Goal: Transaction & Acquisition: Subscribe to service/newsletter

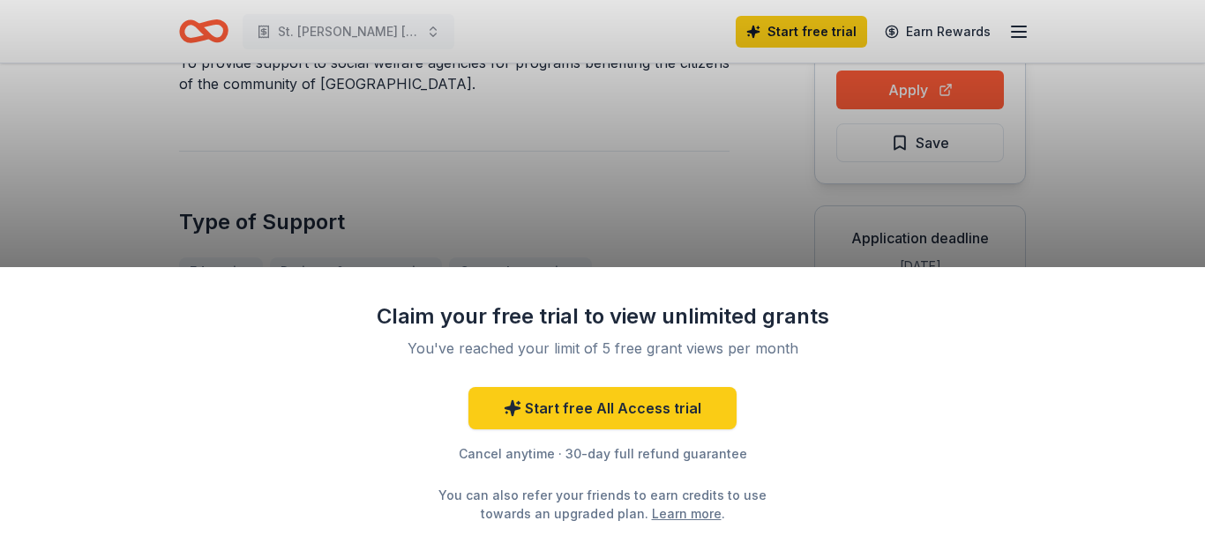
scroll to position [194, 0]
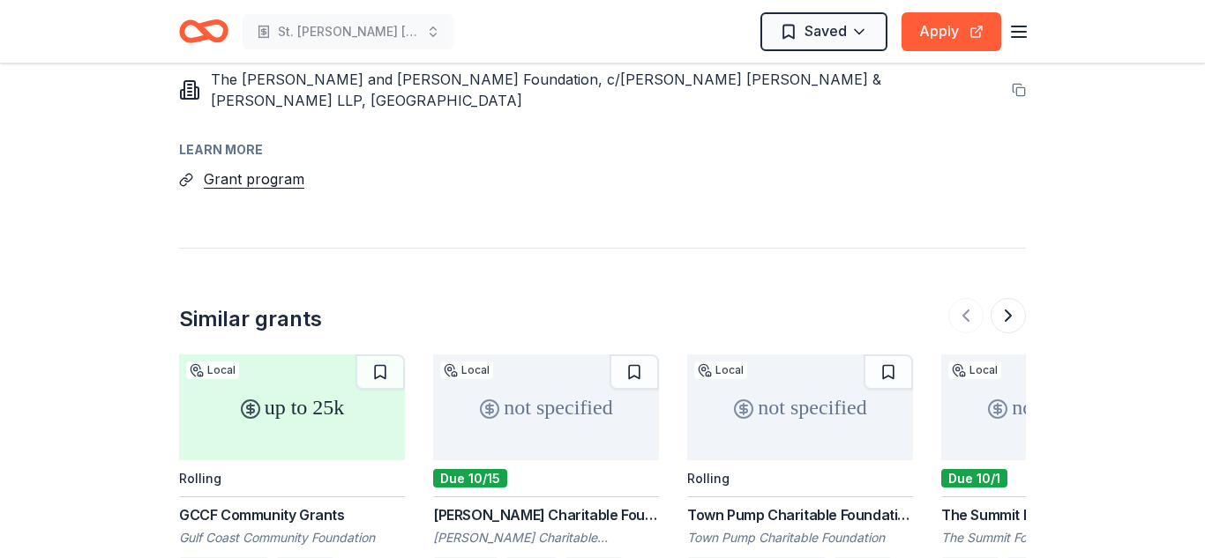
scroll to position [1538, 0]
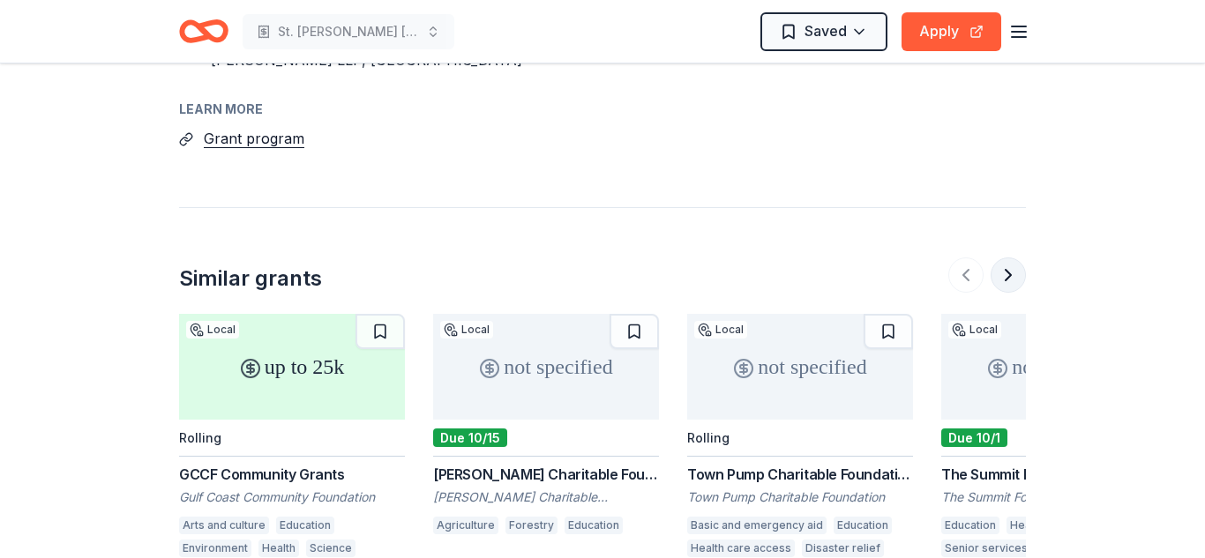
click at [1009, 258] on button at bounding box center [1008, 275] width 35 height 35
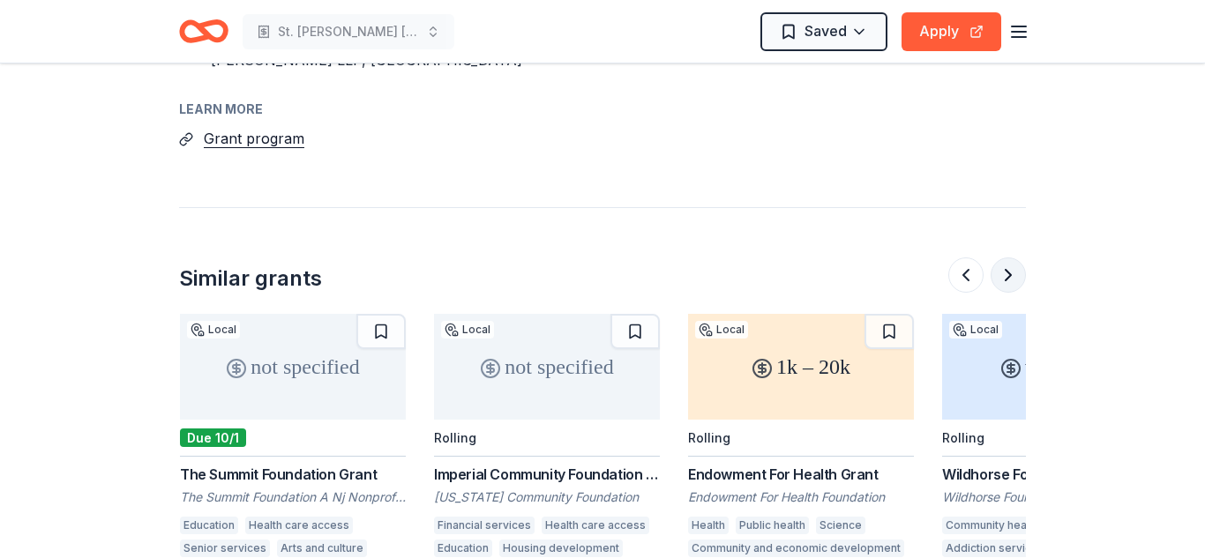
scroll to position [0, 762]
click at [303, 464] on div "The Summit Foundation Grant" at bounding box center [292, 474] width 226 height 21
click at [1009, 258] on button at bounding box center [1008, 275] width 35 height 35
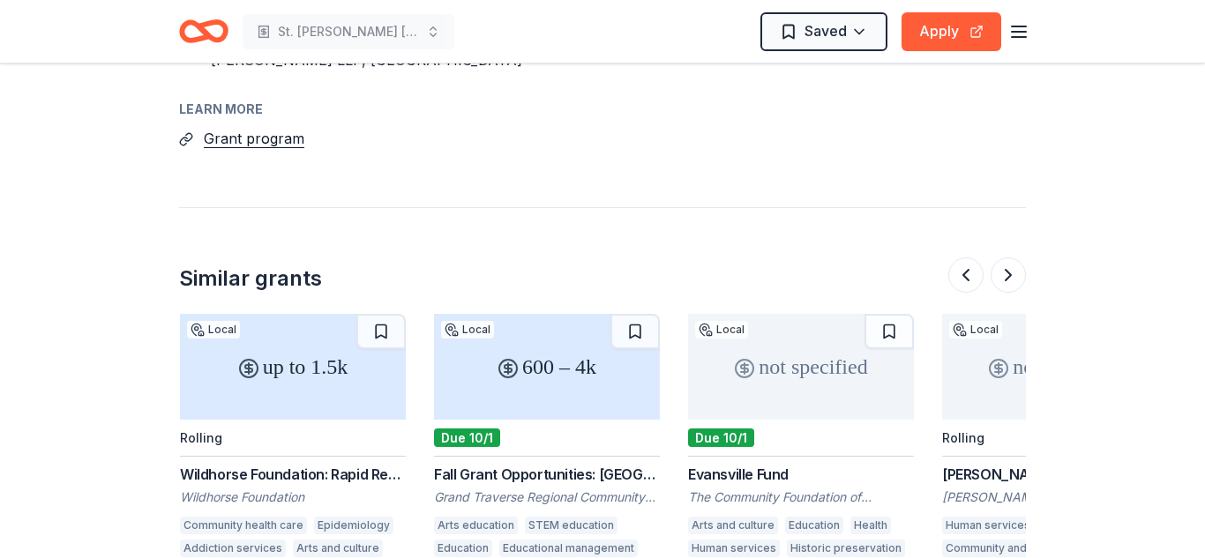
scroll to position [0, 1525]
click at [1008, 258] on button at bounding box center [1008, 275] width 35 height 35
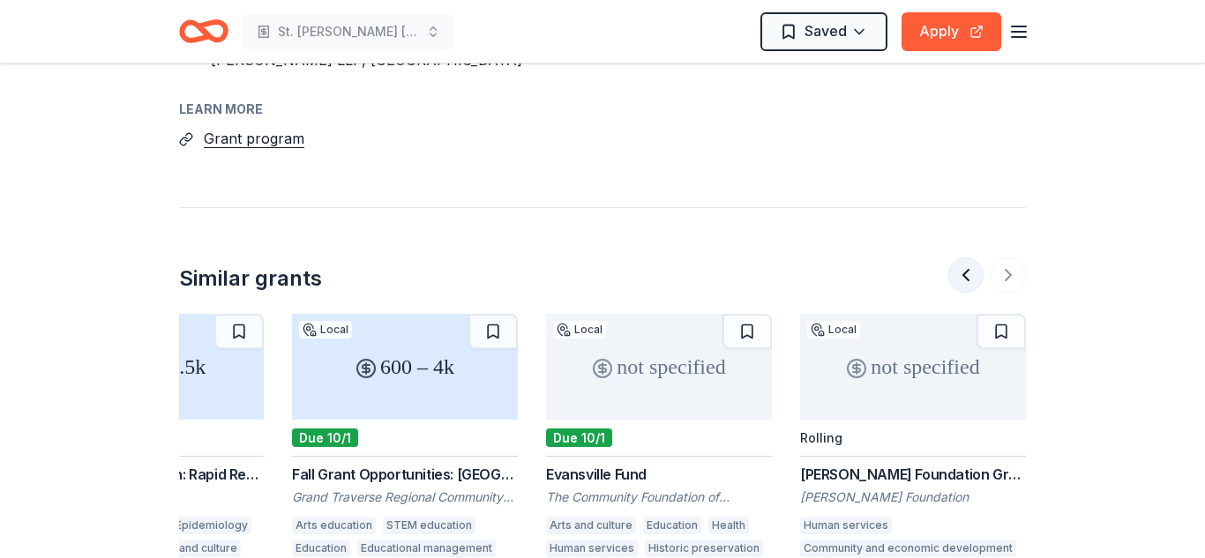
click at [966, 258] on button at bounding box center [965, 275] width 35 height 35
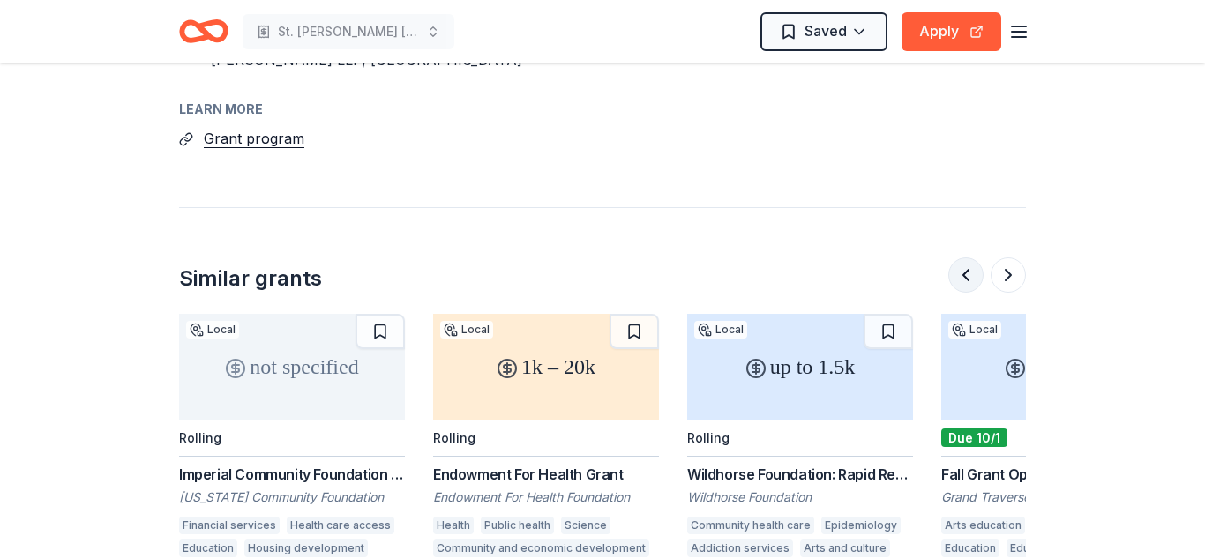
click at [964, 258] on button at bounding box center [965, 275] width 35 height 35
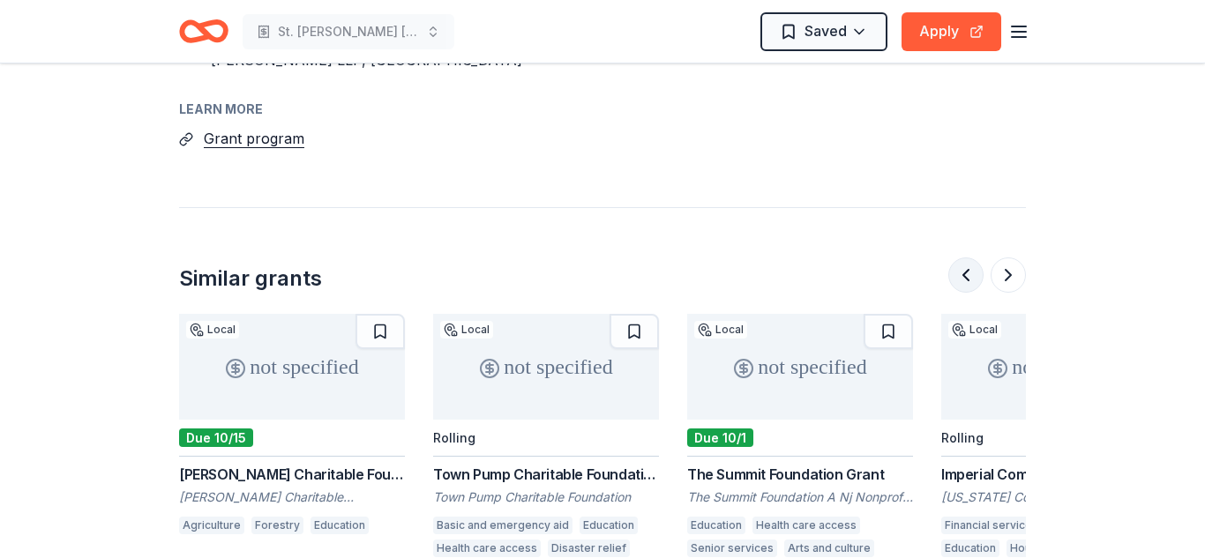
click at [964, 258] on button at bounding box center [965, 275] width 35 height 35
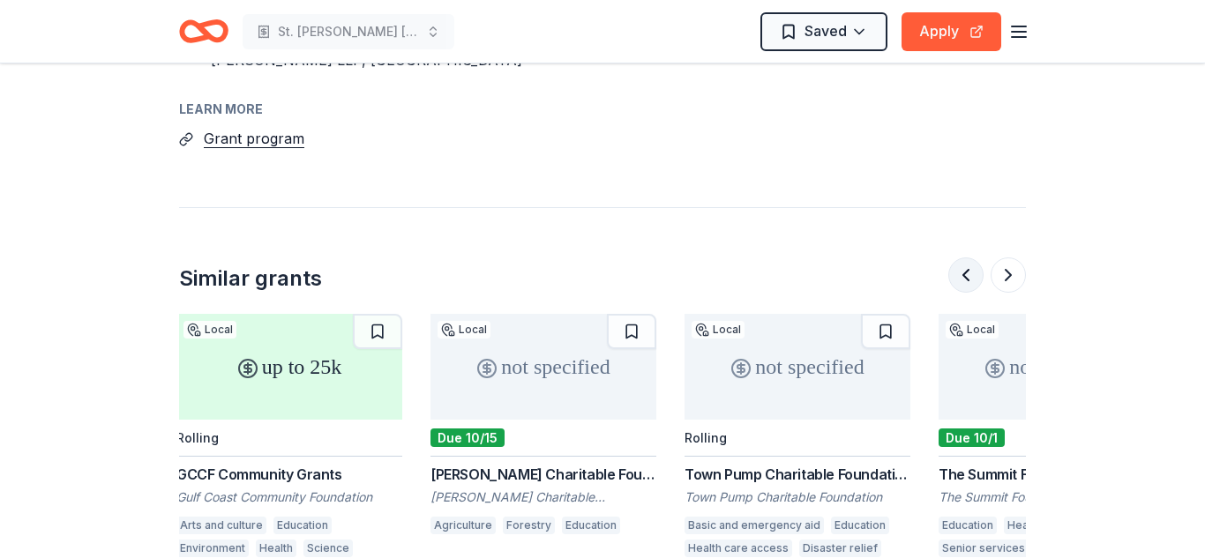
scroll to position [0, 0]
click at [599, 464] on div "[PERSON_NAME] Charitable Foundation Grant" at bounding box center [546, 474] width 226 height 21
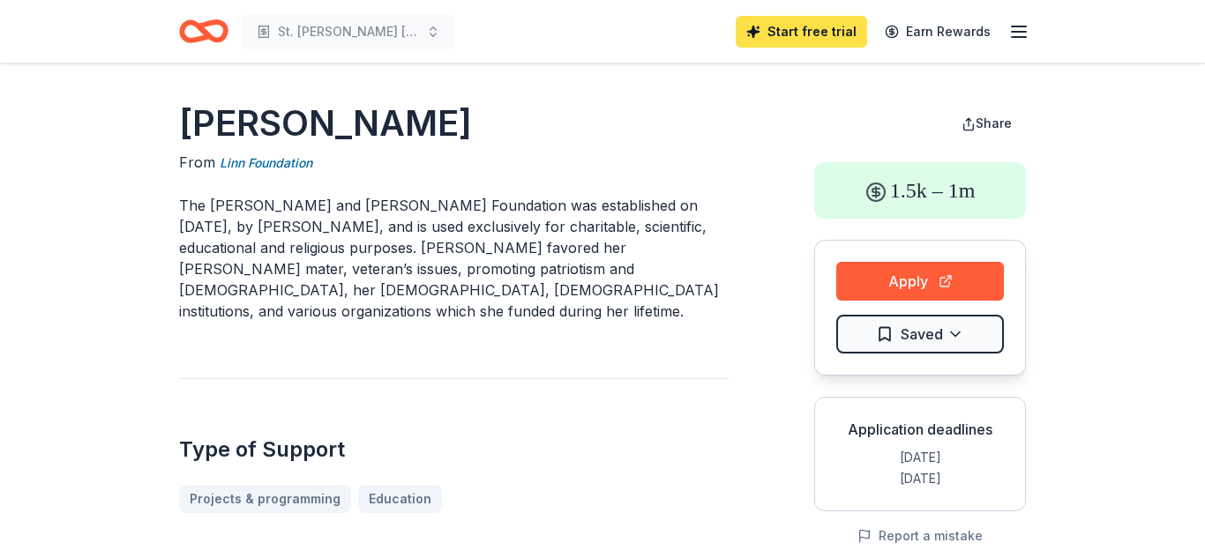
click at [808, 28] on link "Start free trial" at bounding box center [801, 32] width 131 height 32
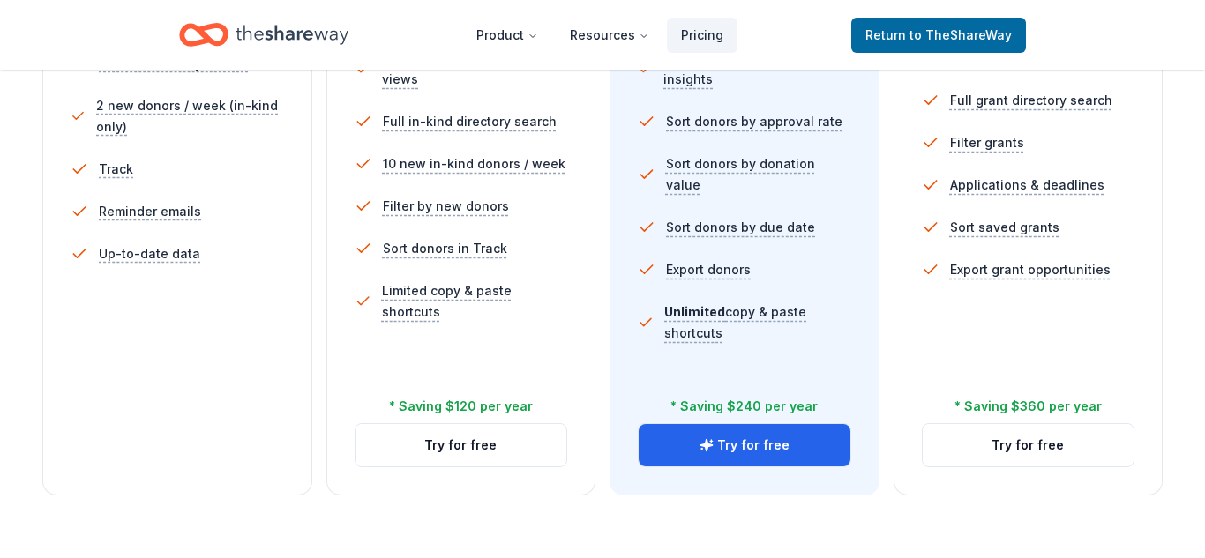
scroll to position [648, 0]
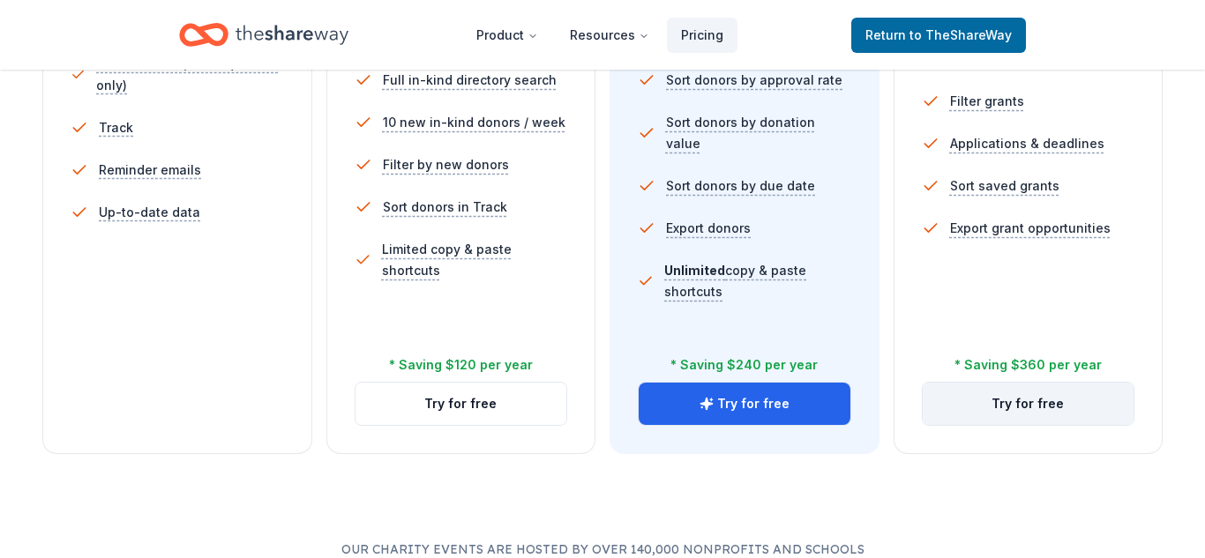
click at [1040, 401] on button "Try for free" at bounding box center [1029, 404] width 212 height 42
